Goal: Book appointment/travel/reservation

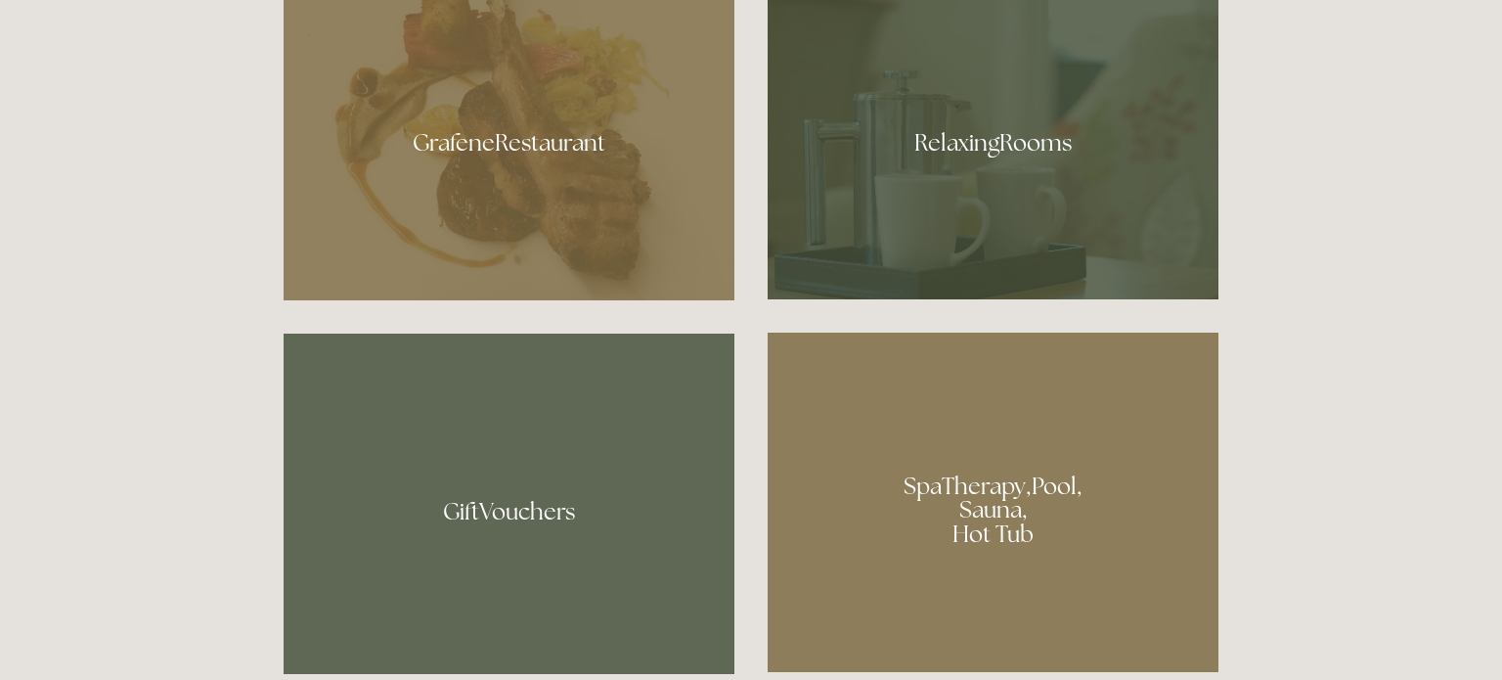
scroll to position [1306, 0]
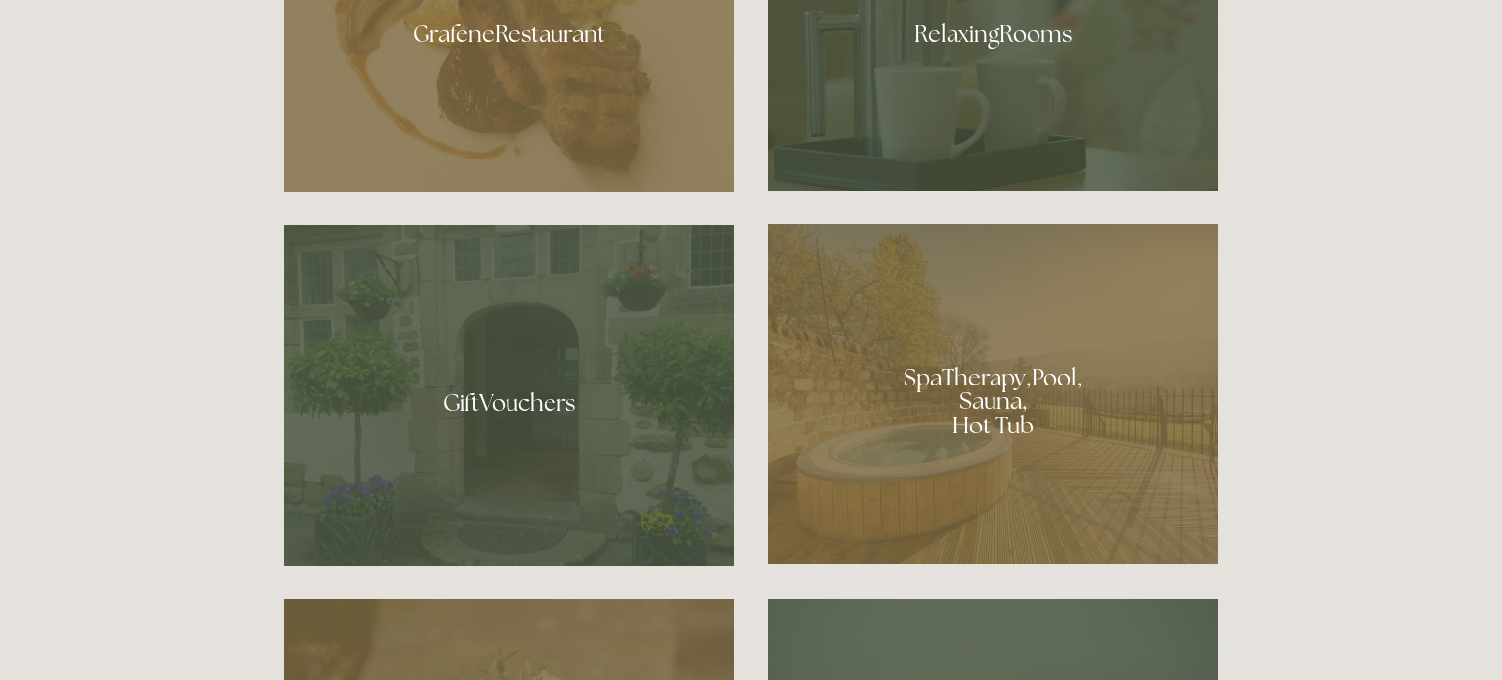
click at [1029, 458] on div at bounding box center [993, 393] width 451 height 339
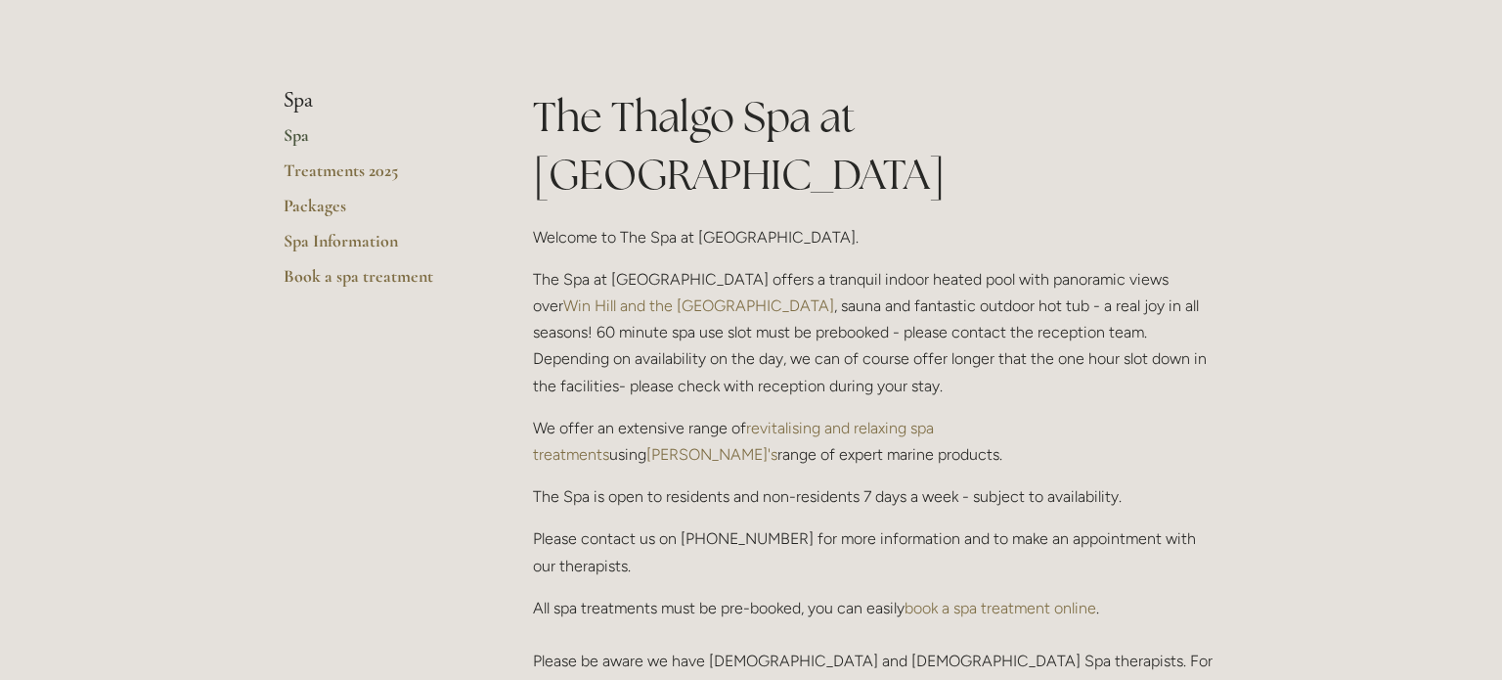
scroll to position [360, 0]
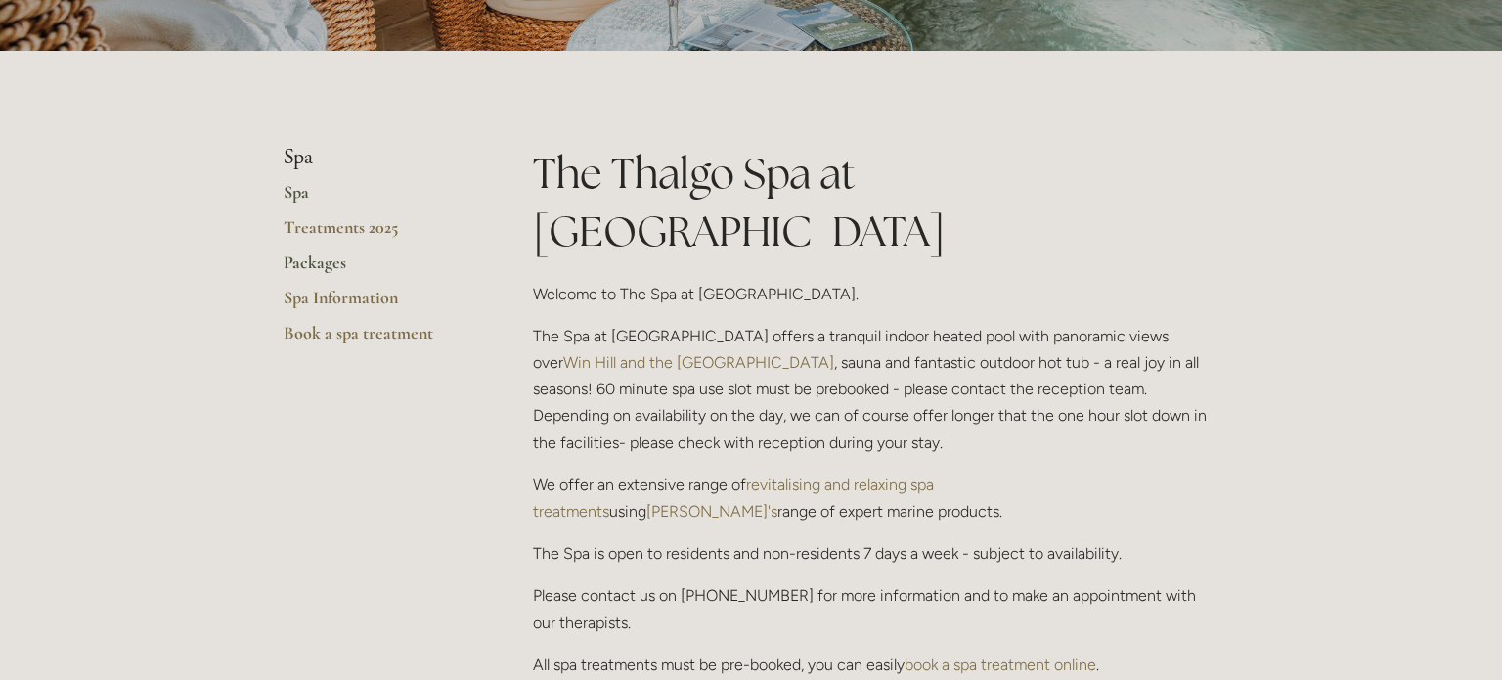
click at [328, 267] on link "Packages" at bounding box center [377, 268] width 187 height 35
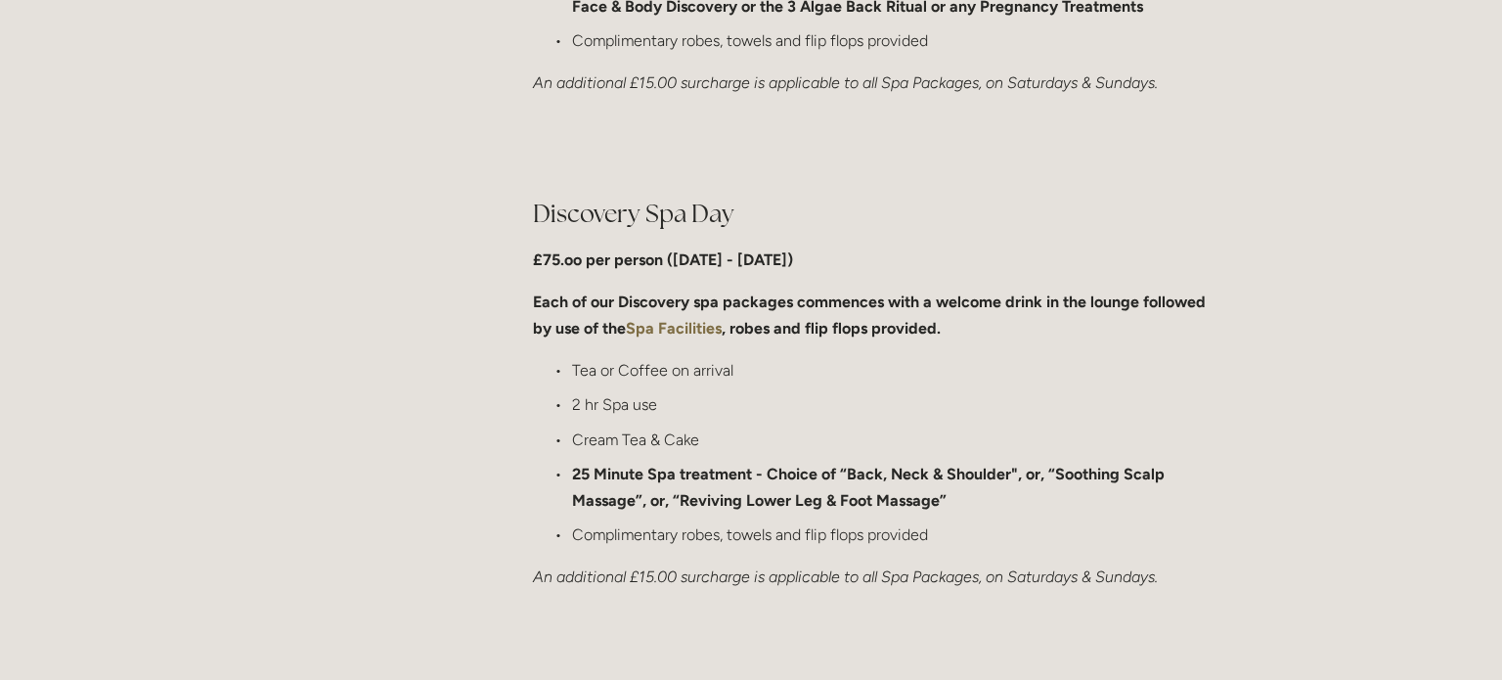
scroll to position [1310, 0]
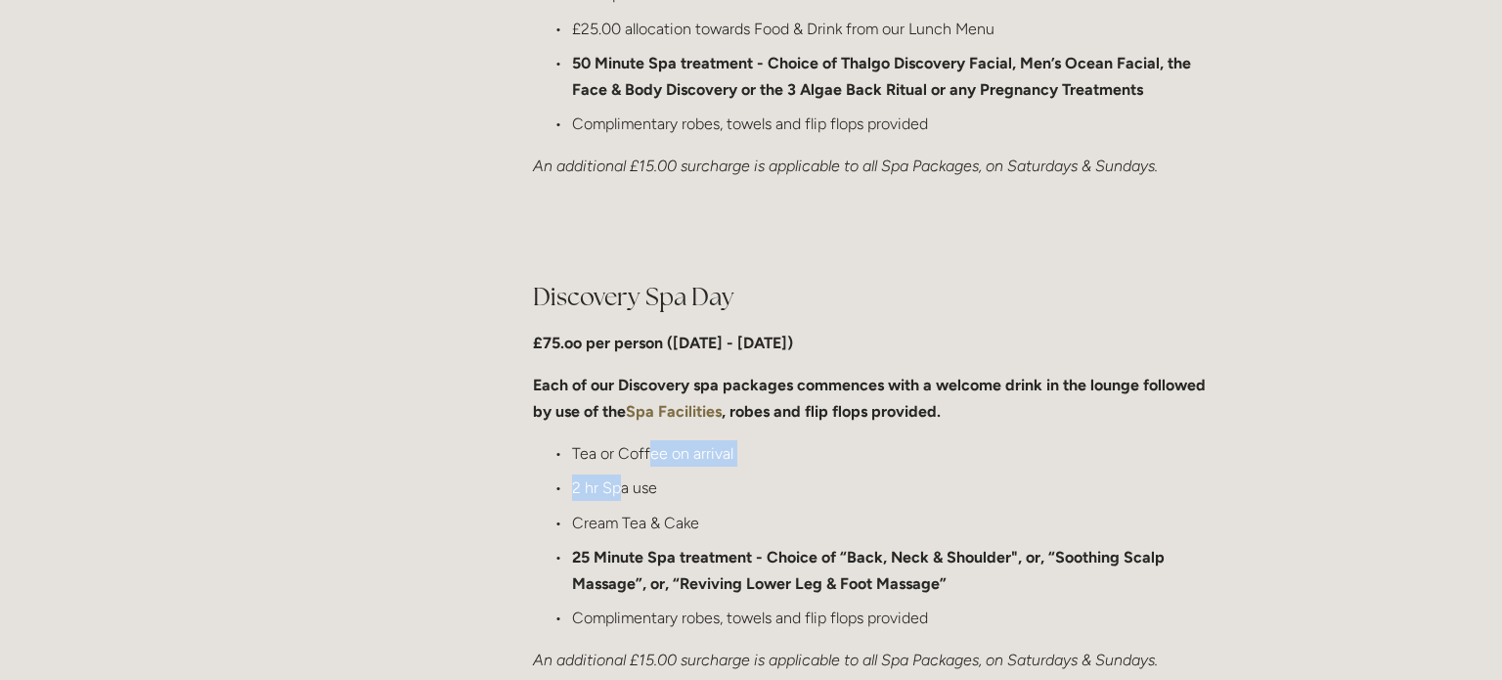
drag, startPoint x: 618, startPoint y: 468, endPoint x: 647, endPoint y: 465, distance: 29.5
click at [647, 465] on ul "Tea or Coffee on arrival 2 hr Spa use Cream Tea & Cake 25 Minute Spa treatment …" at bounding box center [876, 535] width 686 height 191
click at [624, 480] on p "2 hr Spa use" at bounding box center [895, 487] width 646 height 26
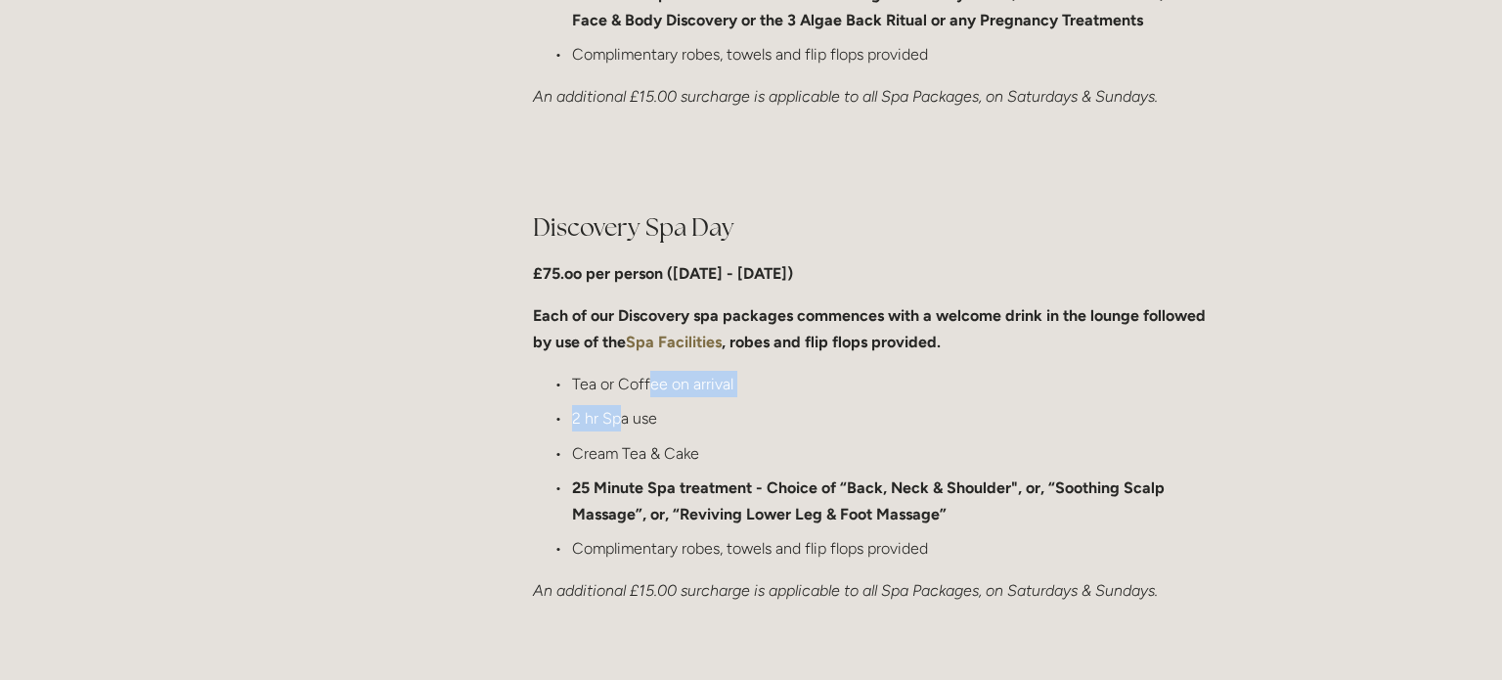
scroll to position [1420, 0]
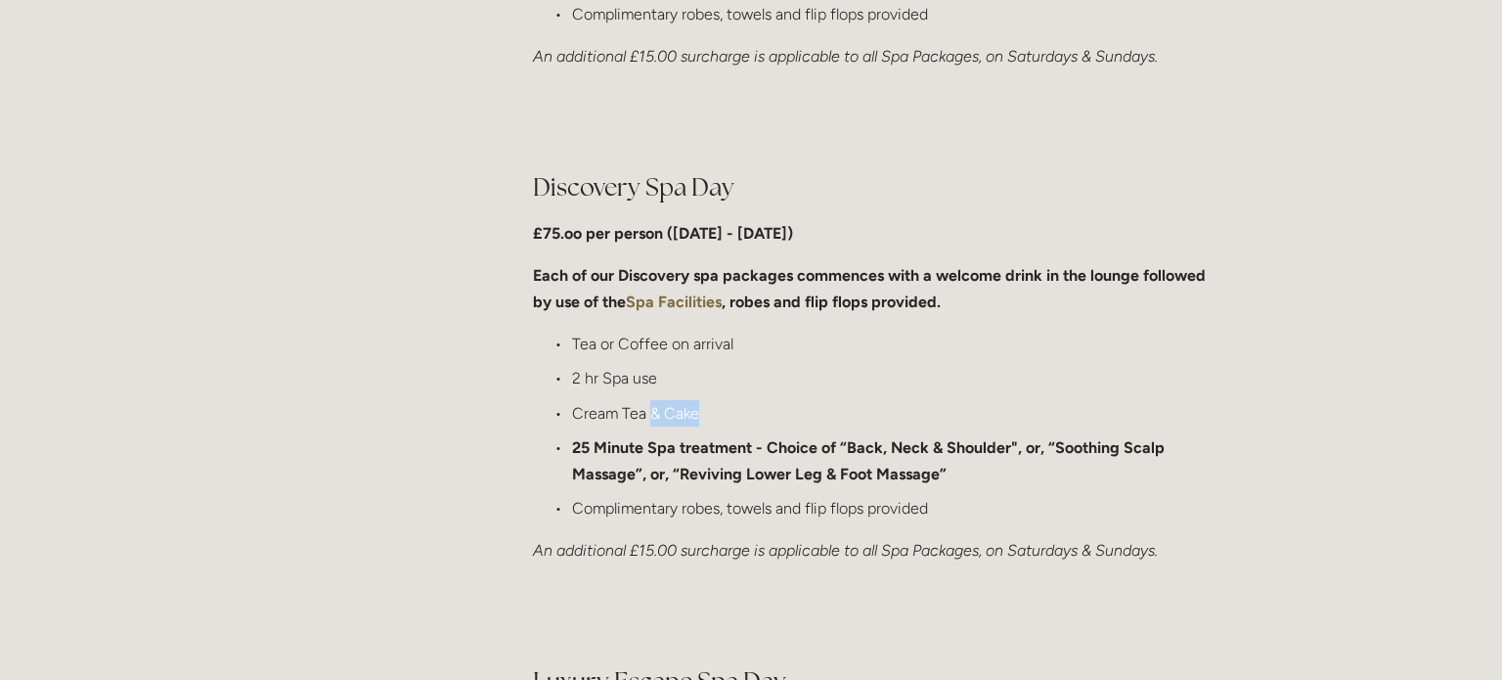
drag, startPoint x: 648, startPoint y: 413, endPoint x: 712, endPoint y: 412, distance: 63.6
click at [712, 412] on p "Cream Tea & Cake" at bounding box center [895, 413] width 646 height 26
click at [714, 414] on p "Cream Tea & Cake" at bounding box center [895, 413] width 646 height 26
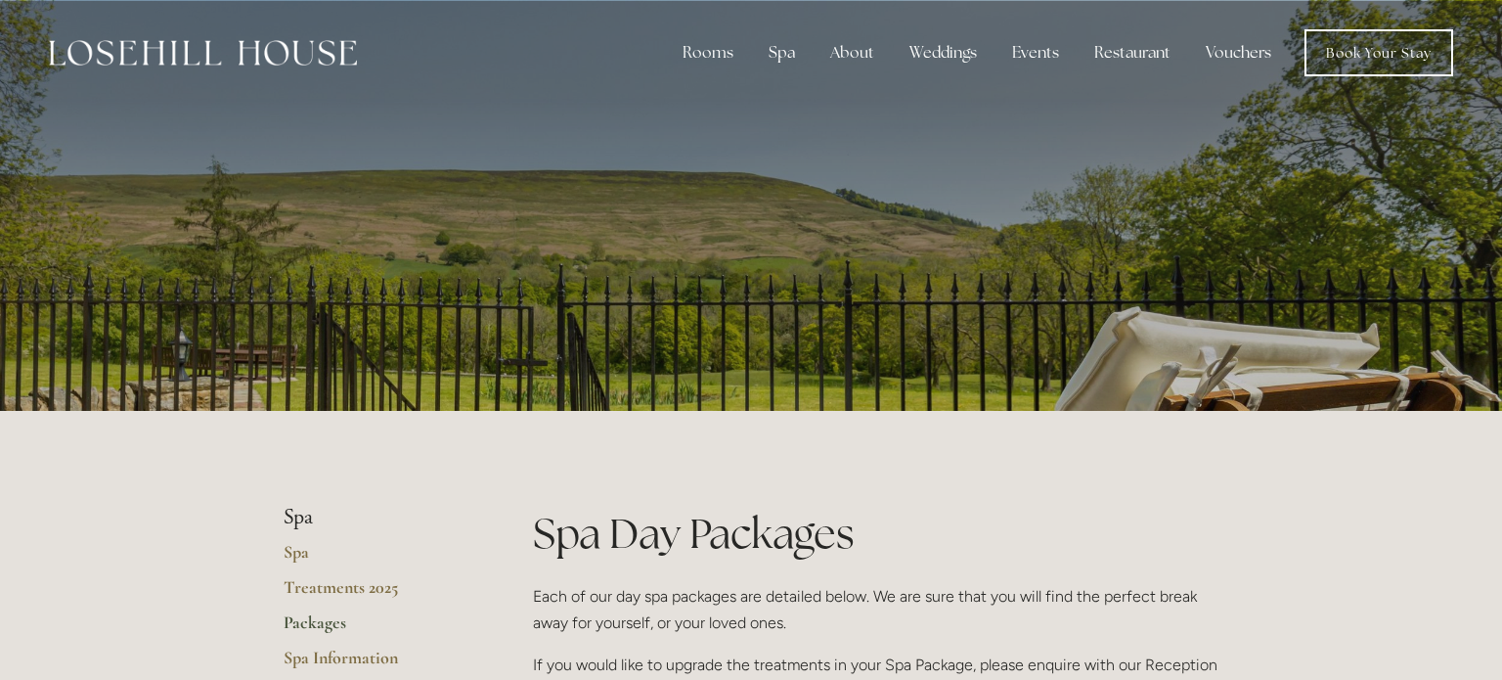
scroll to position [0, 0]
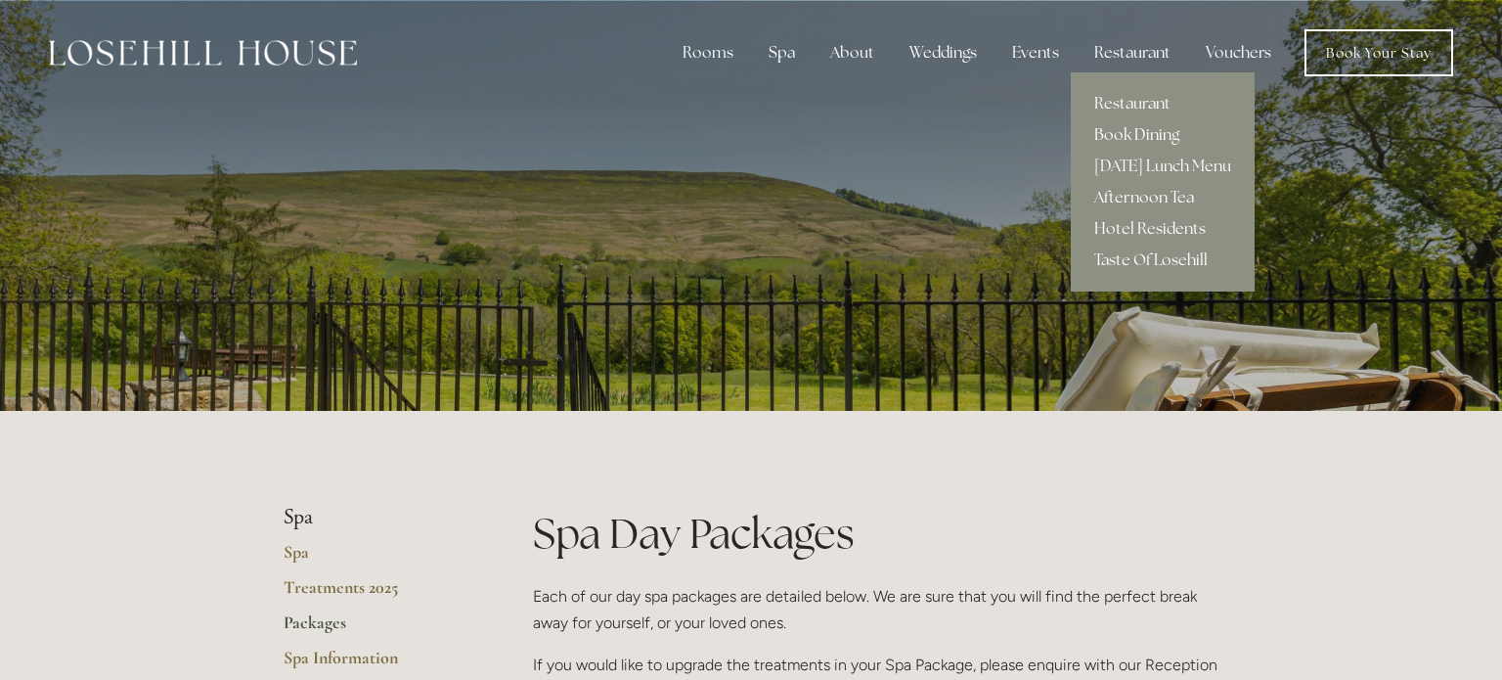
click at [1142, 130] on link "Book Dining" at bounding box center [1163, 134] width 184 height 31
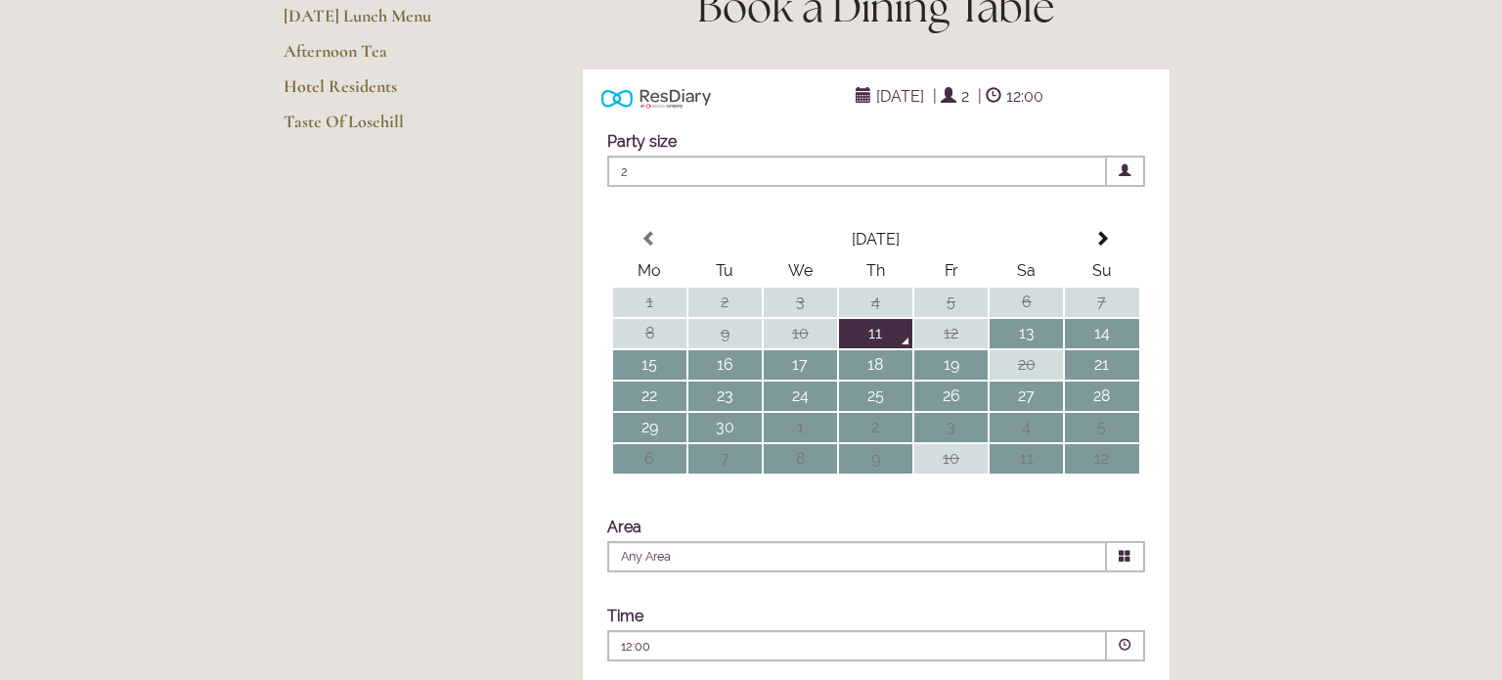
scroll to position [307, 0]
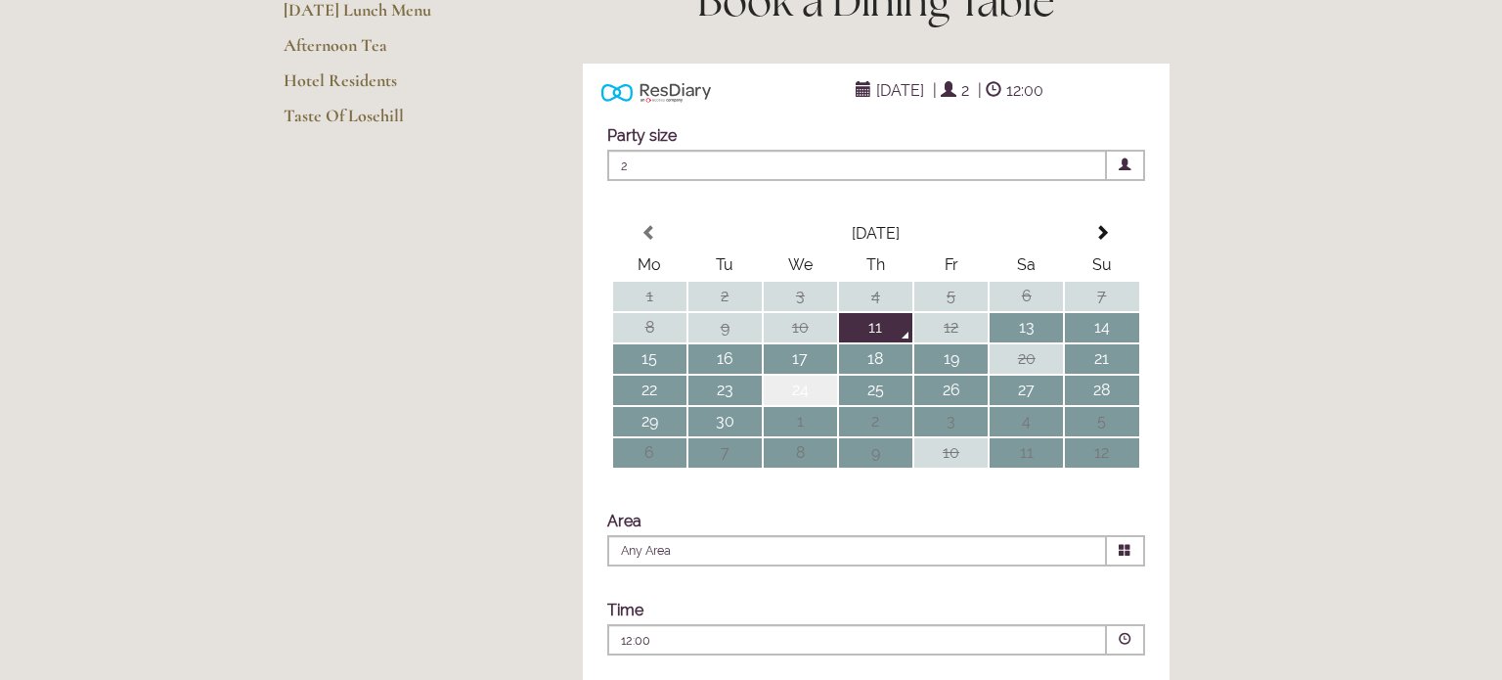
click at [805, 405] on td "24" at bounding box center [800, 390] width 73 height 29
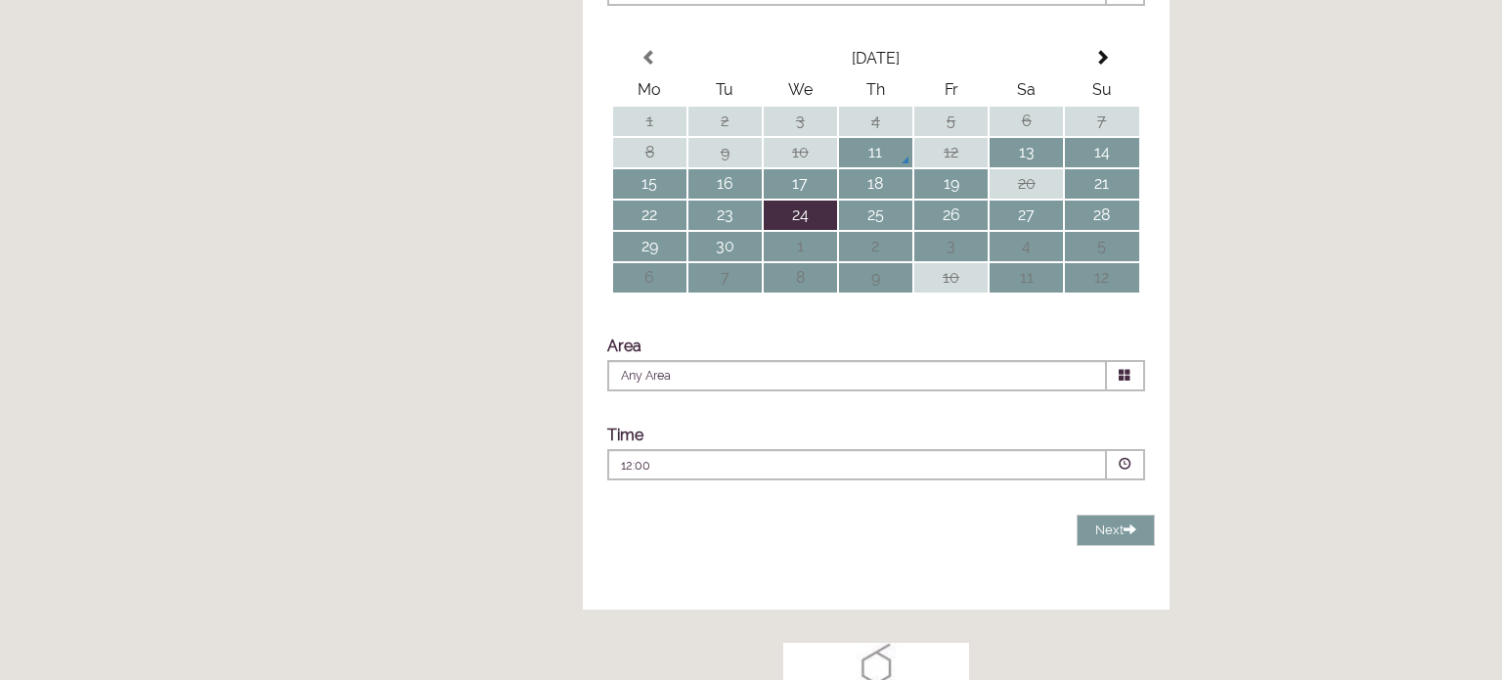
scroll to position [495, 0]
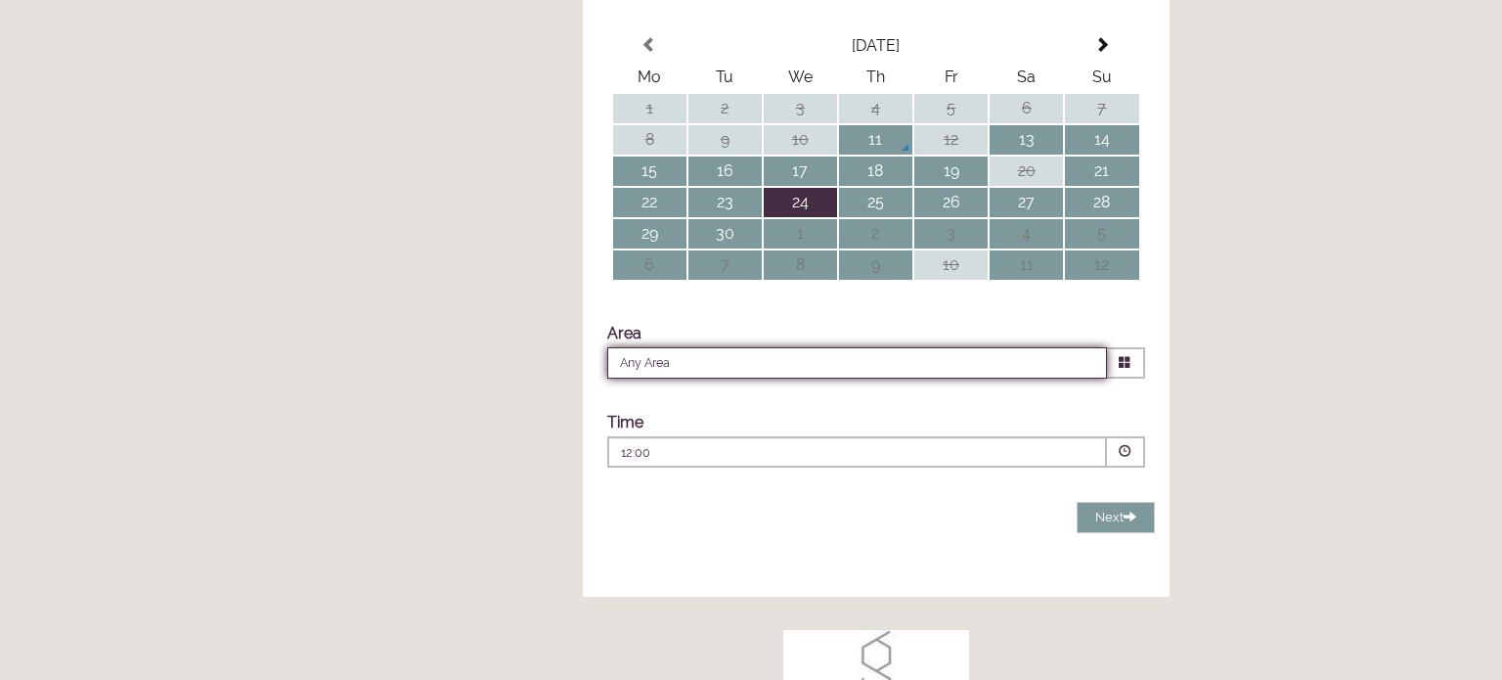
click at [983, 378] on input "Any Area" at bounding box center [857, 362] width 500 height 31
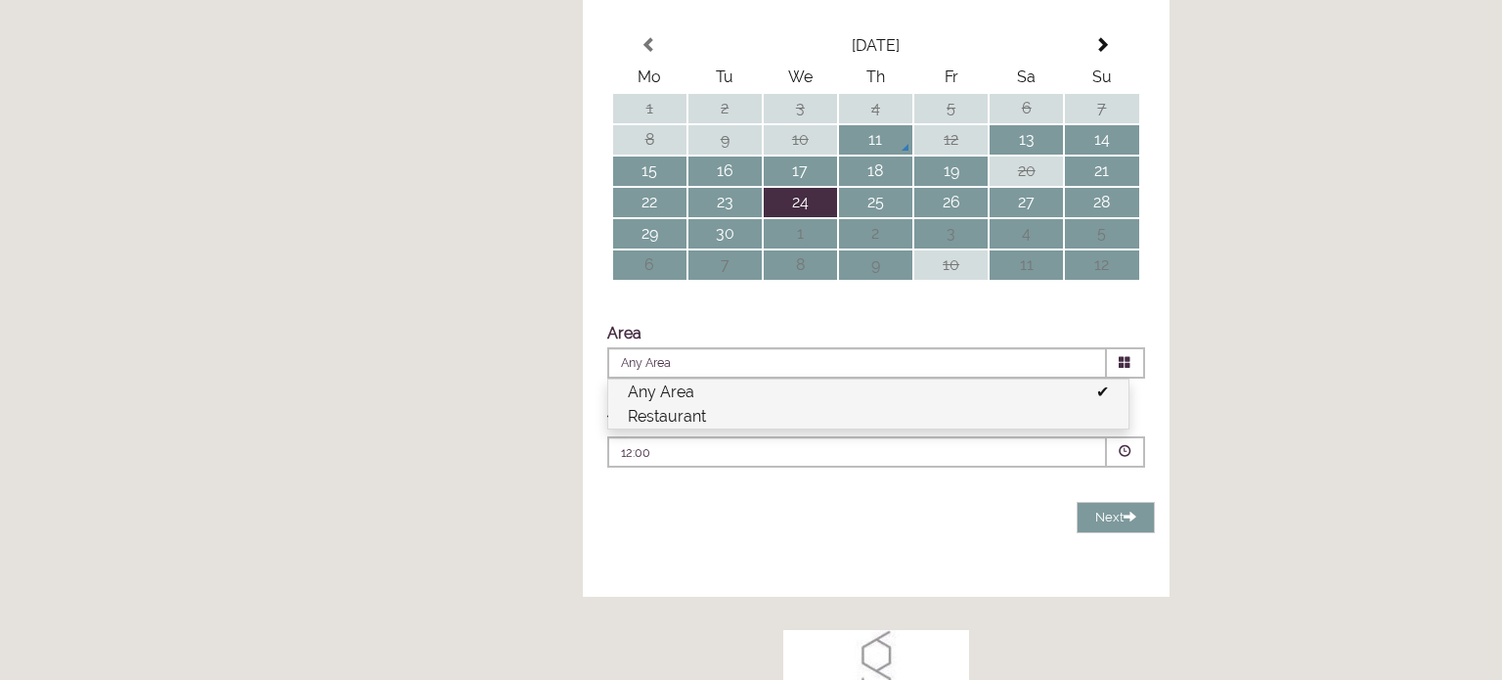
click at [941, 428] on li "Restaurant" at bounding box center [868, 416] width 520 height 24
type input "Restaurant"
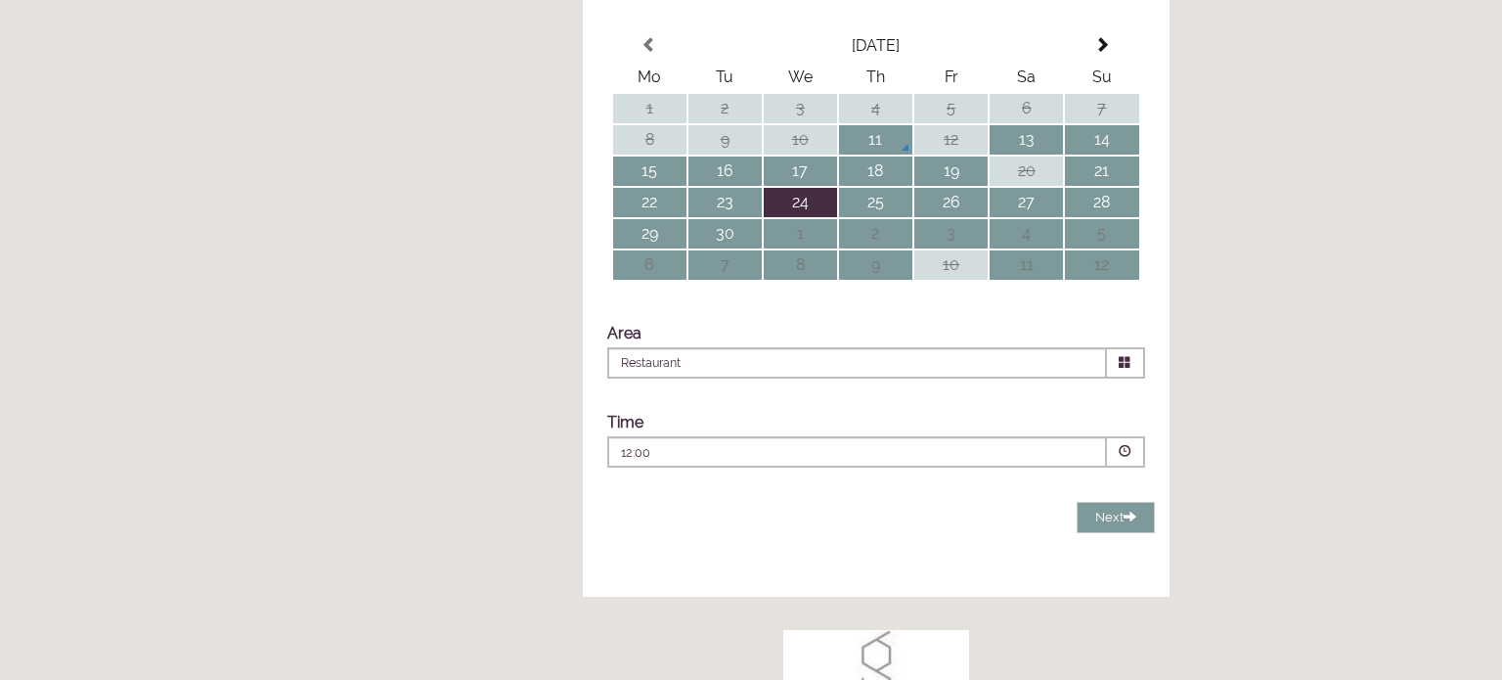
click at [933, 462] on p "12:00" at bounding box center [798, 453] width 354 height 18
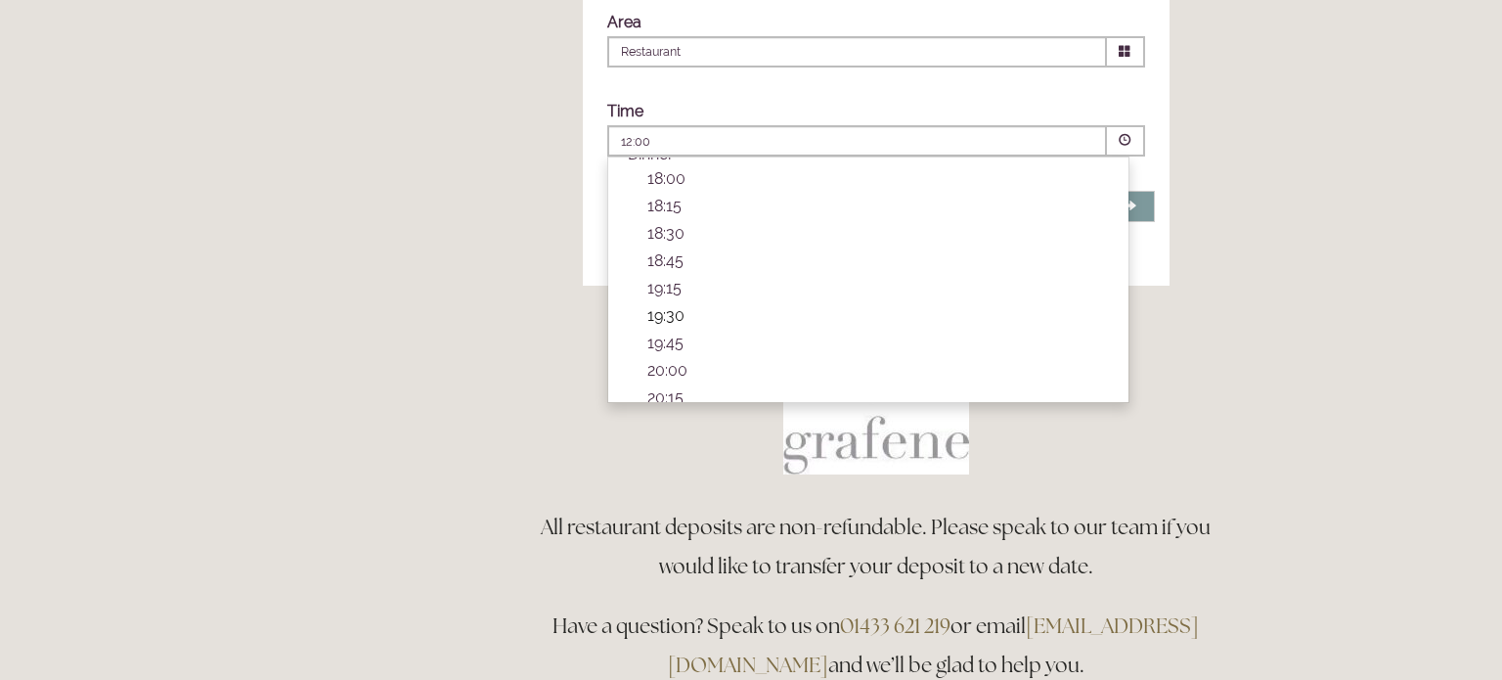
scroll to position [641, 0]
click at [862, 295] on p "19:15" at bounding box center [878, 286] width 462 height 19
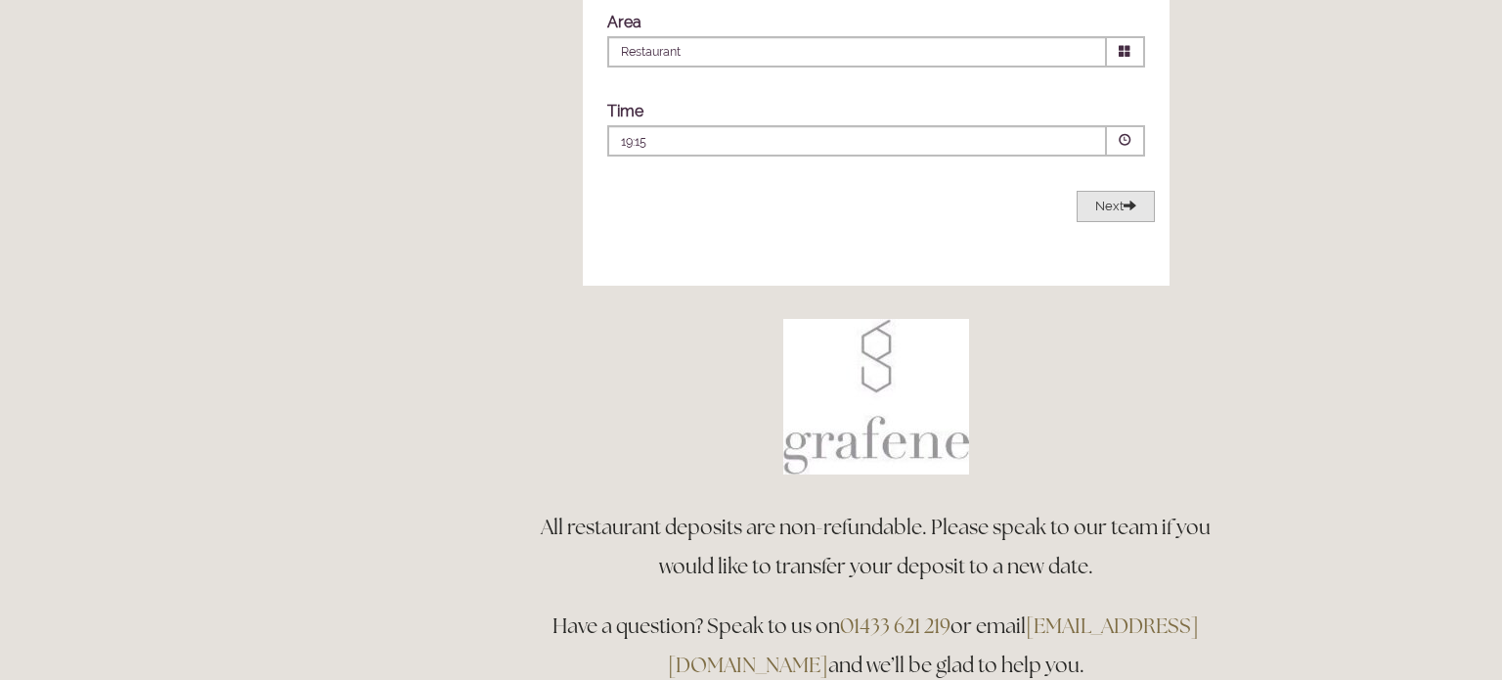
click at [1122, 213] on span "Next" at bounding box center [1115, 206] width 41 height 15
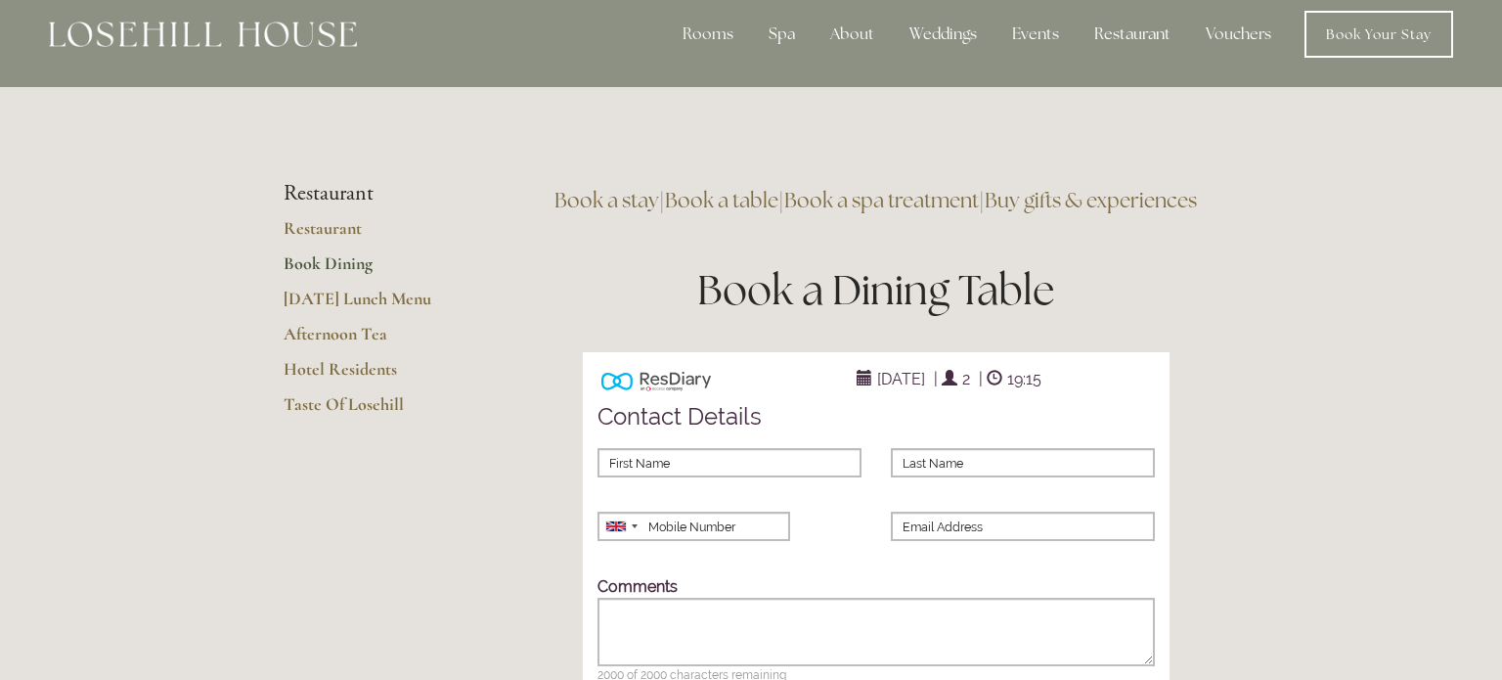
scroll to position [0, 0]
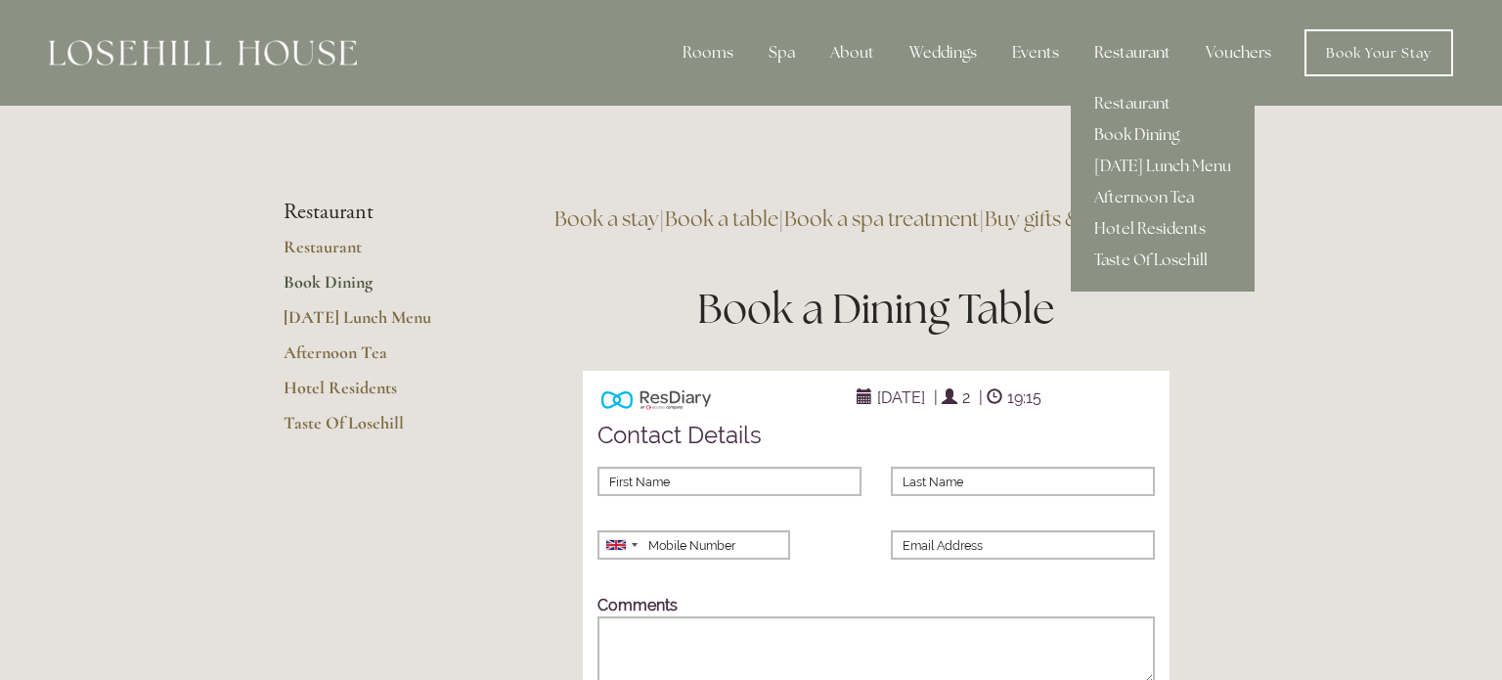
click at [1139, 44] on div "Restaurant" at bounding box center [1133, 52] width 108 height 39
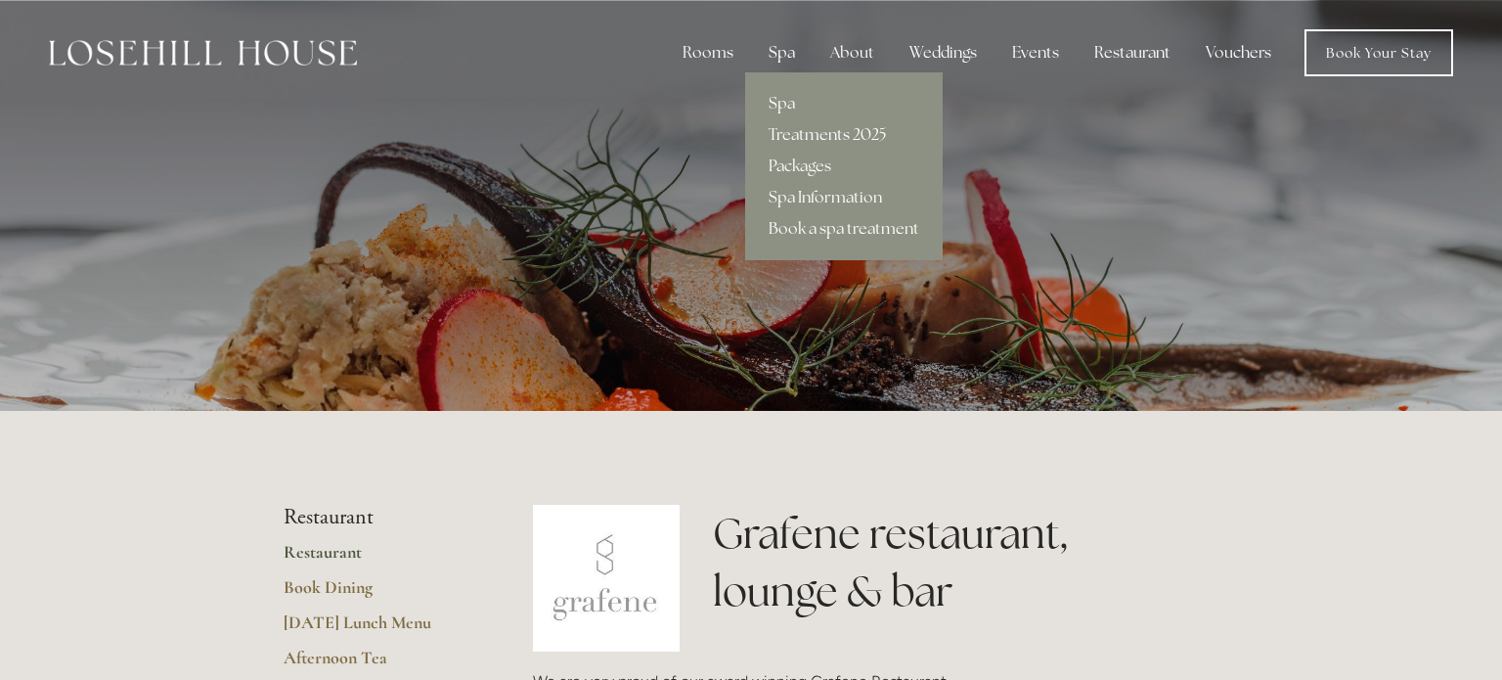
click at [790, 53] on div "Spa" at bounding box center [782, 52] width 58 height 39
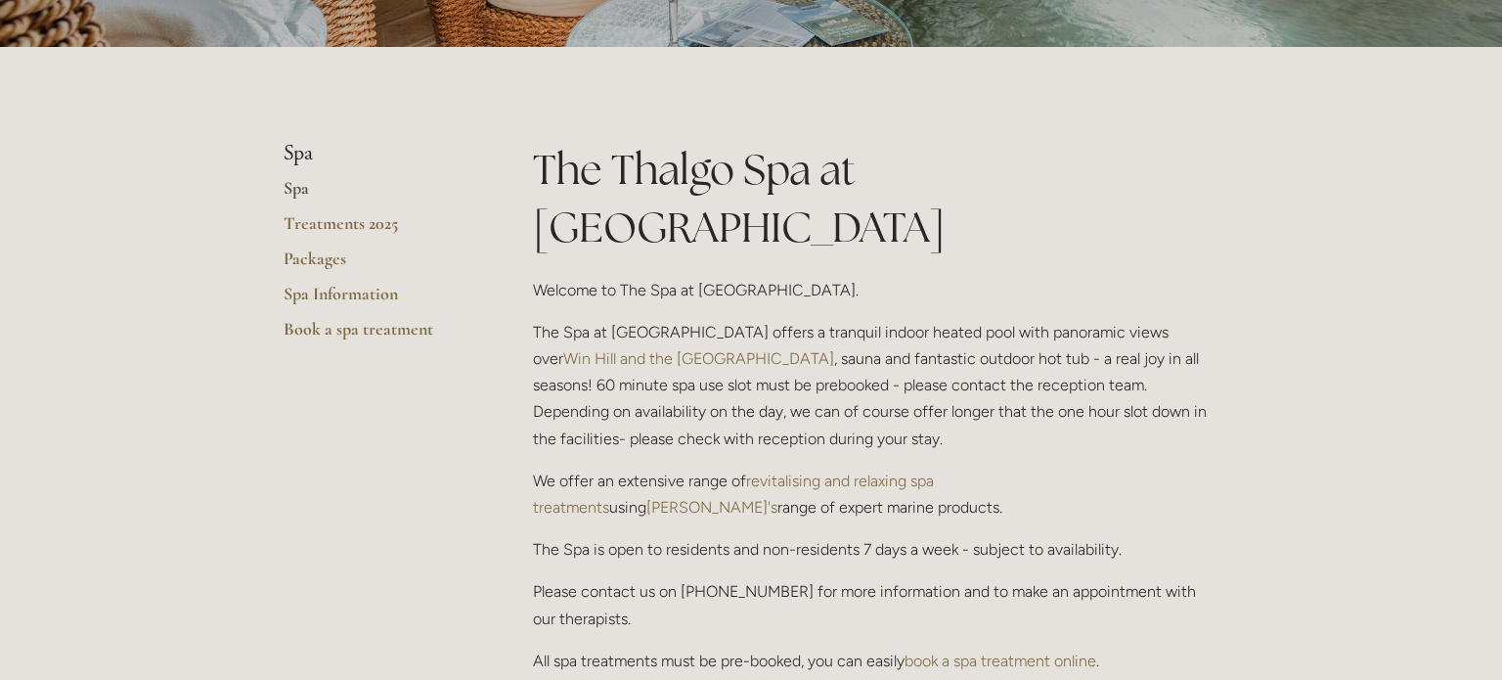
scroll to position [352, 0]
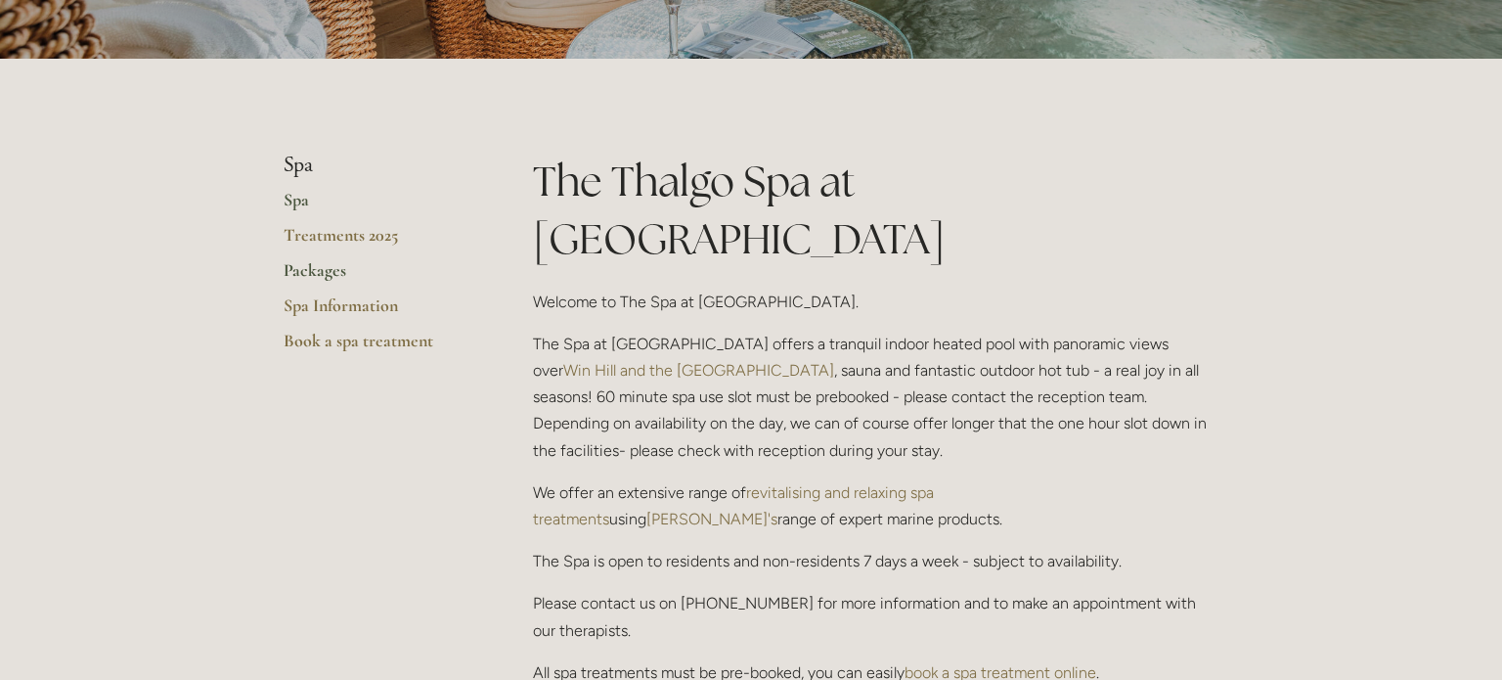
click at [324, 275] on link "Packages" at bounding box center [377, 276] width 187 height 35
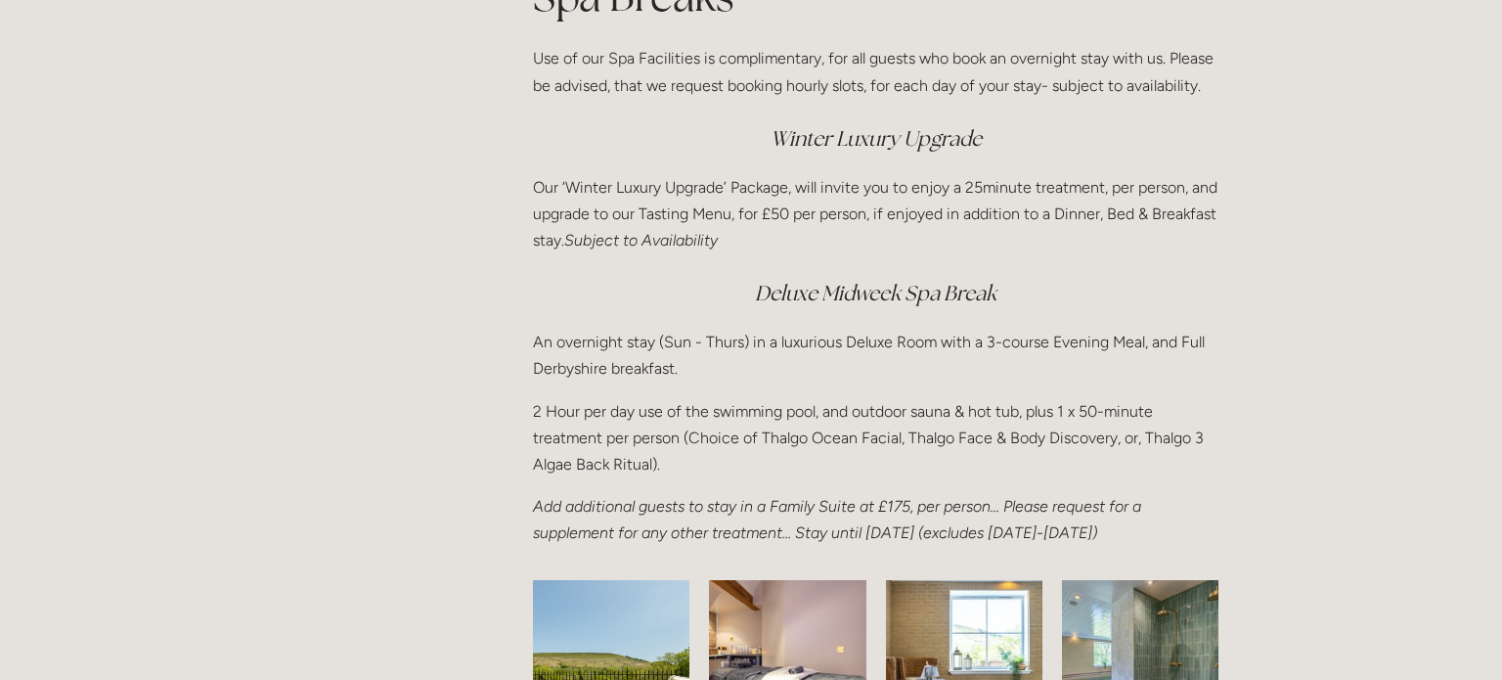
scroll to position [2658, 0]
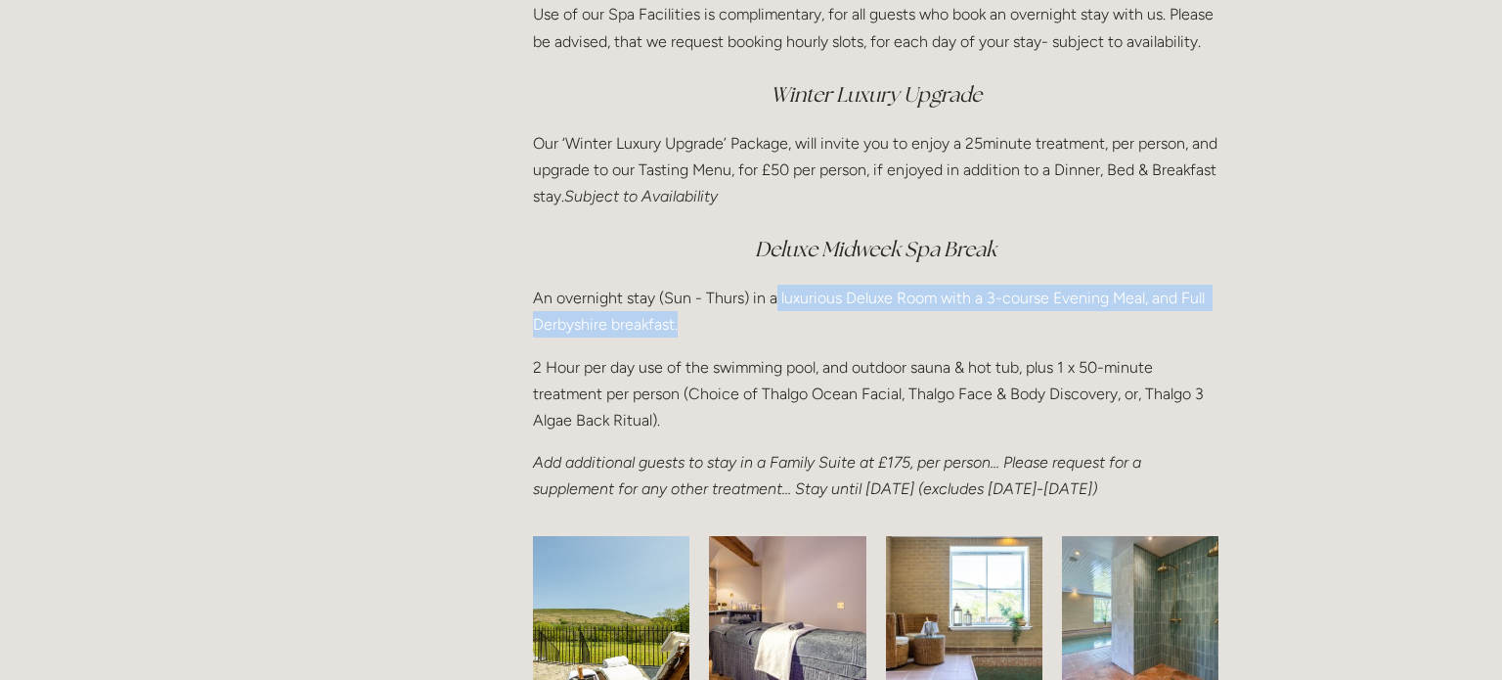
drag, startPoint x: 775, startPoint y: 298, endPoint x: 994, endPoint y: 319, distance: 219.0
click at [994, 319] on p "An overnight stay (Sun - Thurs) in a luxurious Deluxe Room with a 3-course Even…" at bounding box center [876, 311] width 686 height 53
click at [882, 333] on p "An overnight stay (Sun - Thurs) in a luxurious Deluxe Room with a 3-course Even…" at bounding box center [876, 311] width 686 height 53
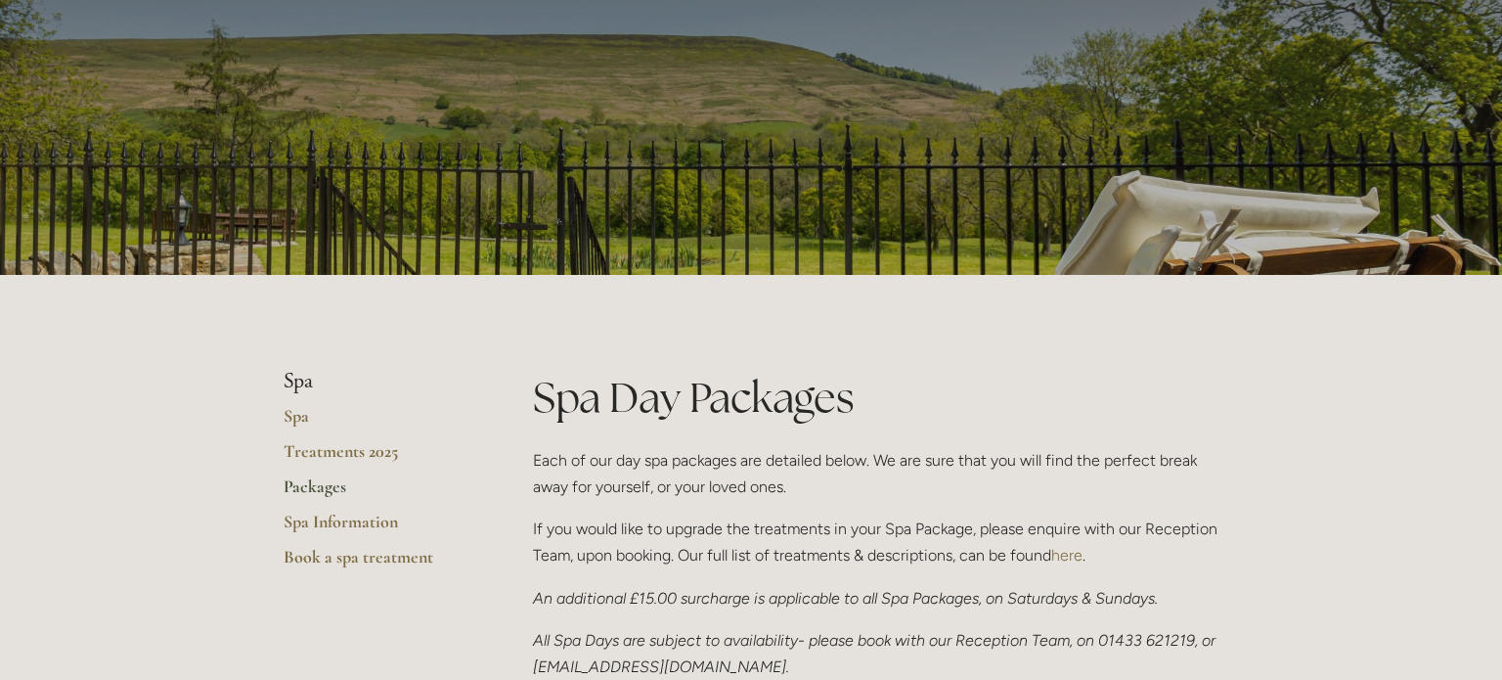
scroll to position [0, 0]
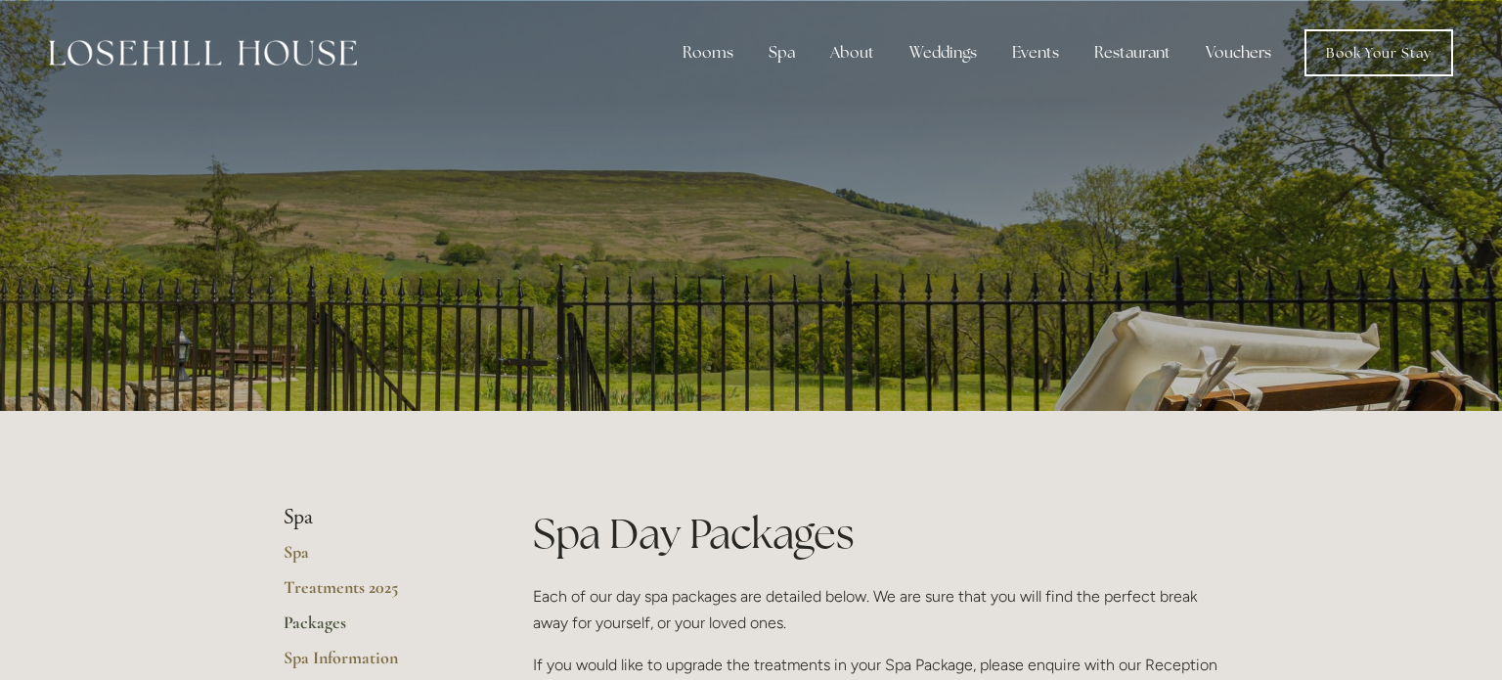
click at [1227, 51] on link "Vouchers" at bounding box center [1238, 52] width 97 height 39
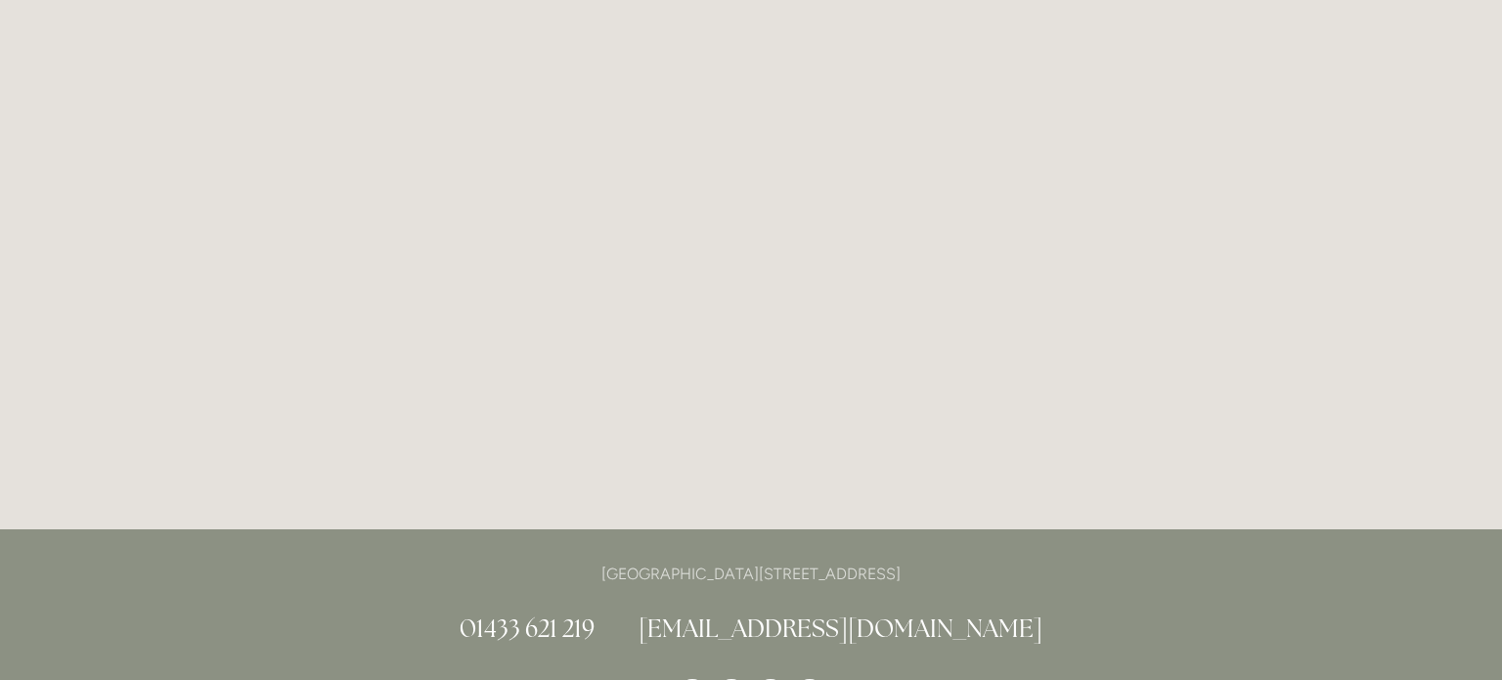
scroll to position [411, 0]
